Goal: Task Accomplishment & Management: Manage account settings

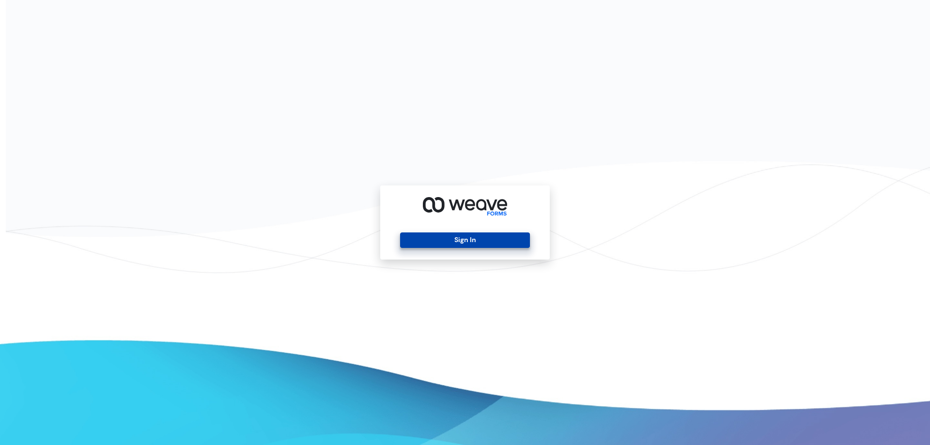
click at [499, 245] on button "Sign In" at bounding box center [464, 241] width 129 height 16
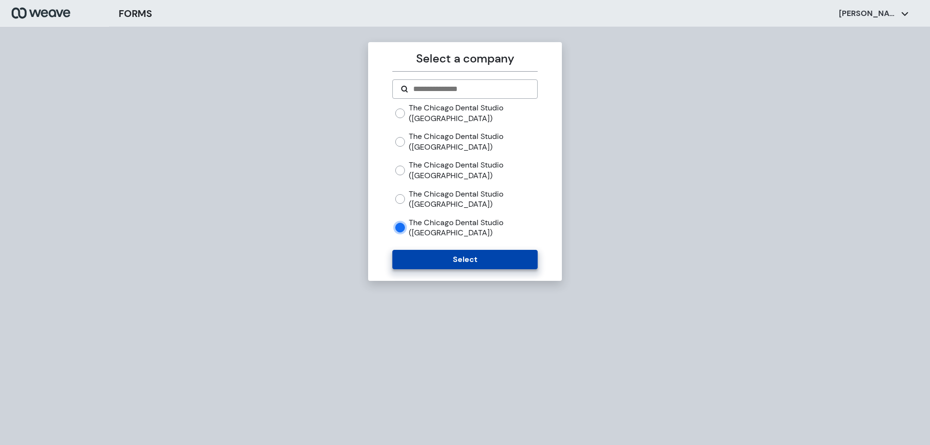
click at [447, 253] on button "Select" at bounding box center [465, 259] width 145 height 19
